Goal: Task Accomplishment & Management: Use online tool/utility

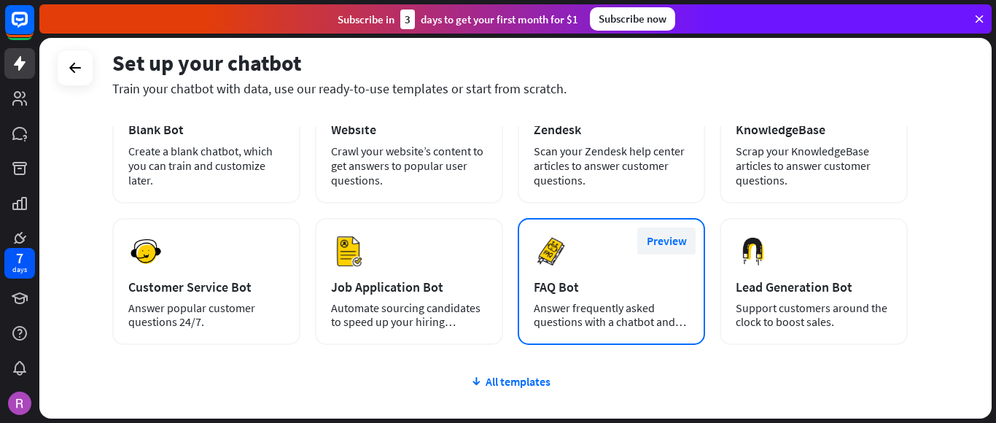
scroll to position [146, 0]
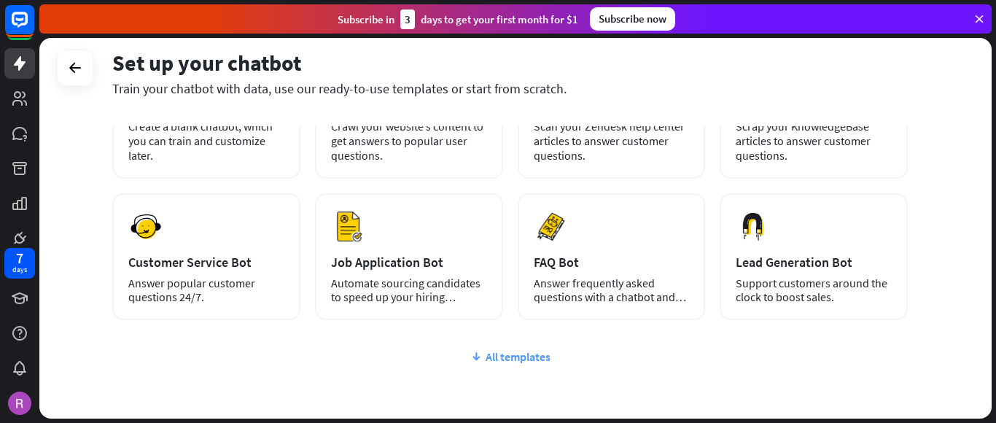
click at [503, 355] on div "All templates" at bounding box center [510, 356] width 796 height 15
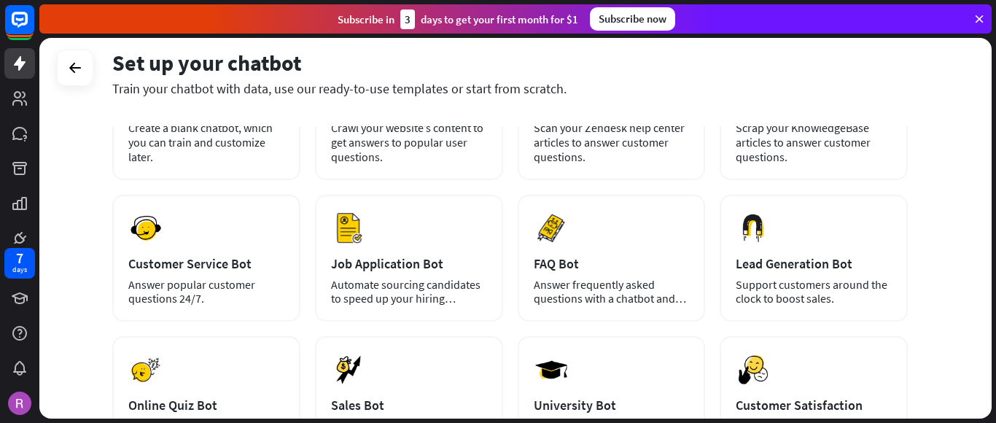
scroll to position [433, 0]
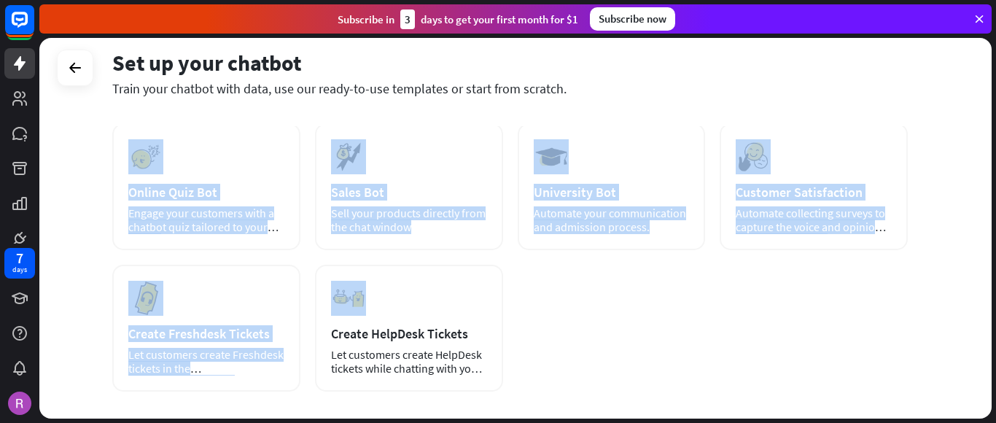
drag, startPoint x: 294, startPoint y: 376, endPoint x: 355, endPoint y: 356, distance: 63.9
click at [354, 356] on div "plus Blank Bot Create a blank chatbot, which you can train and customize later.…" at bounding box center [510, 162] width 796 height 659
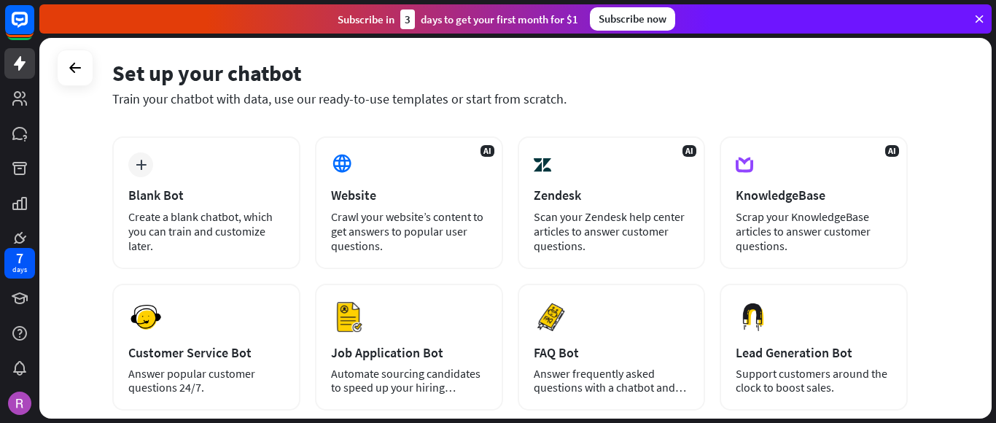
scroll to position [0, 0]
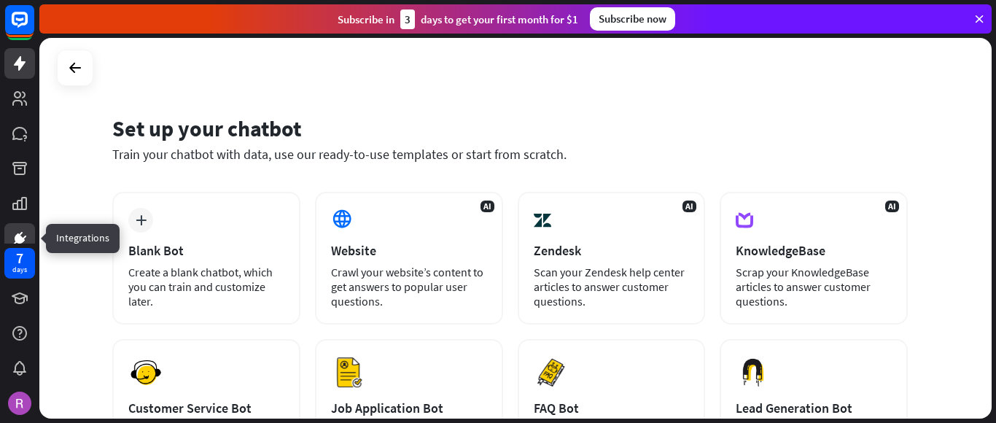
click at [34, 230] on link at bounding box center [19, 238] width 31 height 31
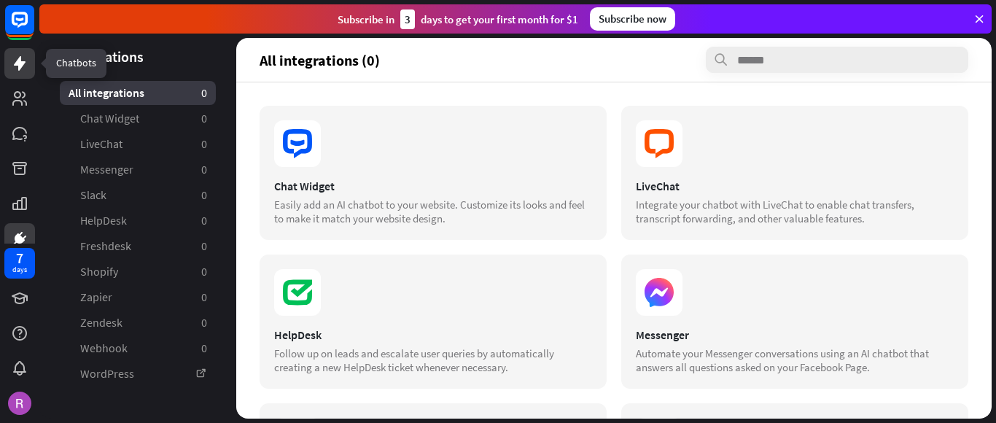
click at [23, 68] on icon at bounding box center [20, 64] width 18 height 18
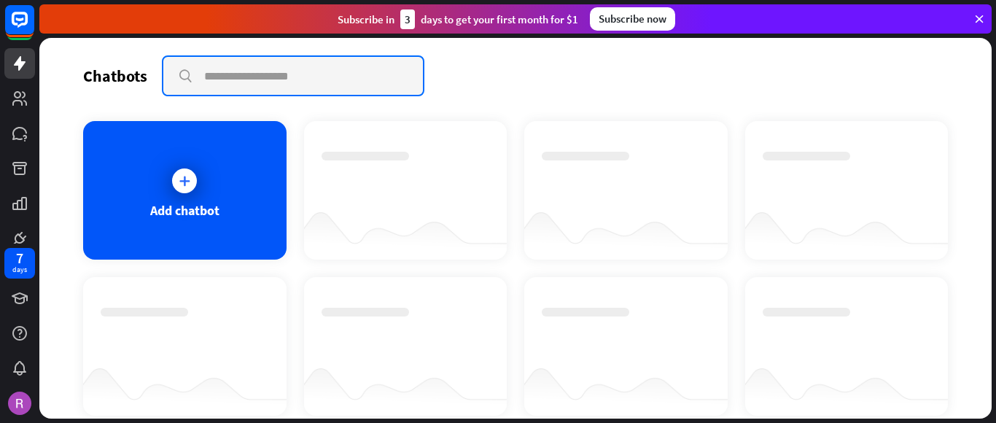
click at [270, 78] on input "text" at bounding box center [293, 76] width 260 height 38
click at [273, 75] on input "text" at bounding box center [293, 76] width 260 height 38
click at [274, 74] on input "text" at bounding box center [293, 76] width 260 height 38
type input "*********"
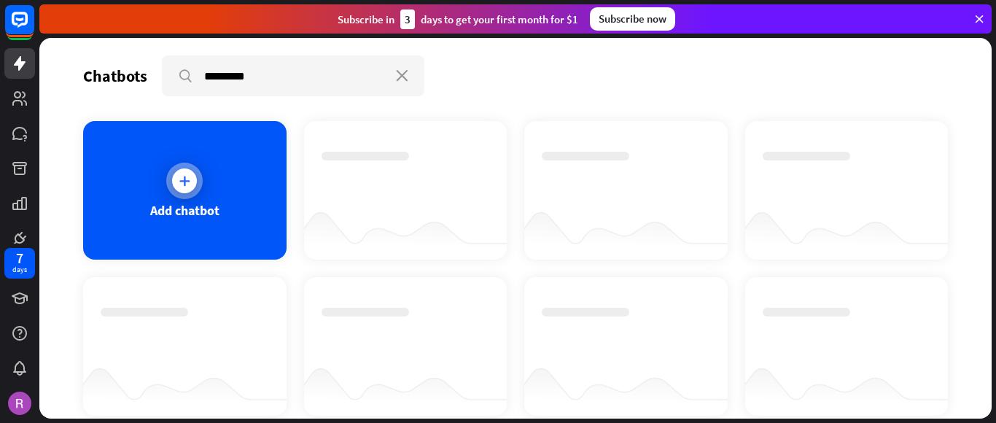
click at [178, 181] on icon at bounding box center [184, 181] width 15 height 15
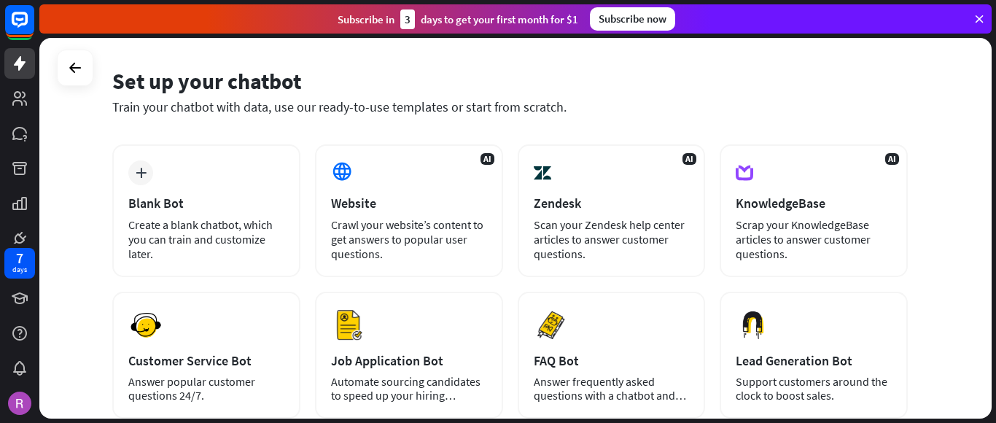
scroll to position [73, 0]
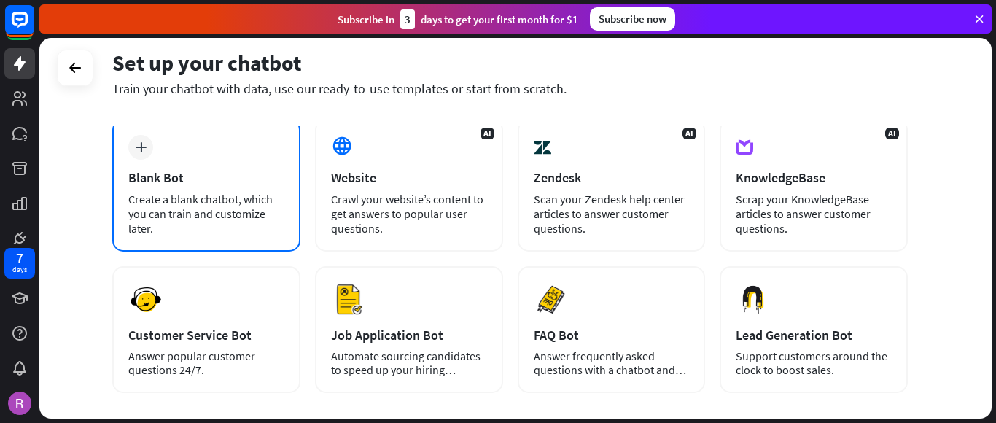
click at [271, 197] on div "Create a blank chatbot, which you can train and customize later." at bounding box center [206, 214] width 156 height 44
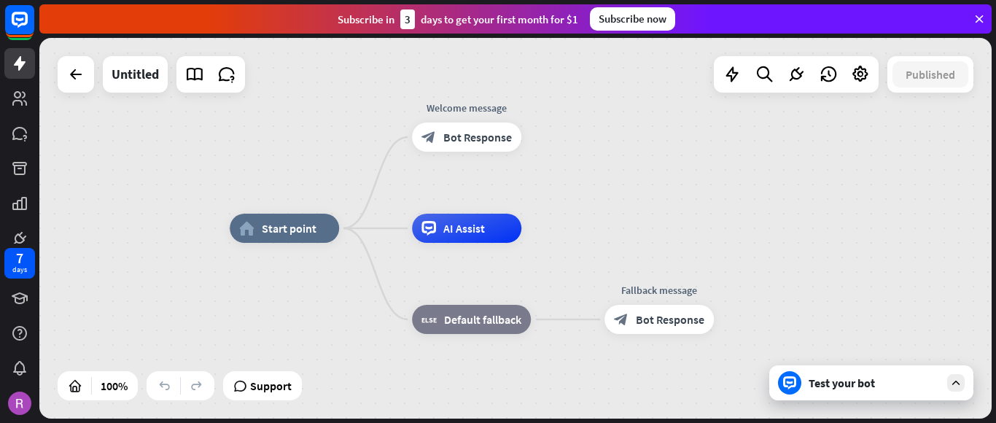
click at [908, 390] on div "Test your bot" at bounding box center [872, 382] width 204 height 35
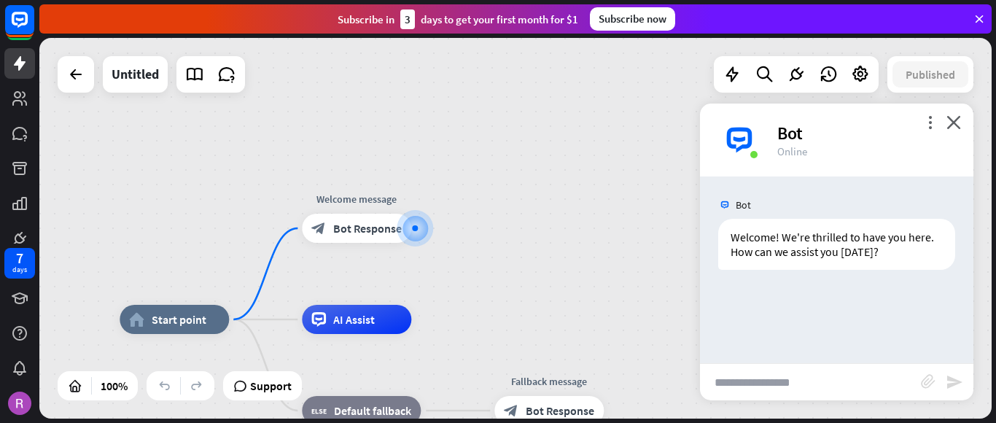
click at [783, 377] on input "text" at bounding box center [810, 382] width 221 height 36
click at [785, 378] on input "text" at bounding box center [810, 382] width 221 height 36
type input "**********"
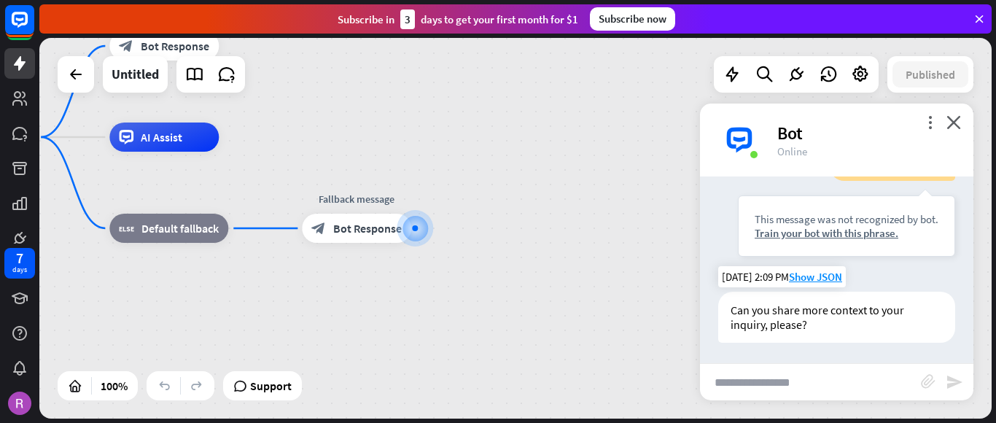
scroll to position [162, 0]
click at [764, 384] on input "text" at bounding box center [810, 382] width 221 height 36
click at [766, 384] on input "text" at bounding box center [810, 382] width 221 height 36
click at [767, 384] on input "text" at bounding box center [810, 382] width 221 height 36
